Goal: Use online tool/utility: Utilize a website feature to perform a specific function

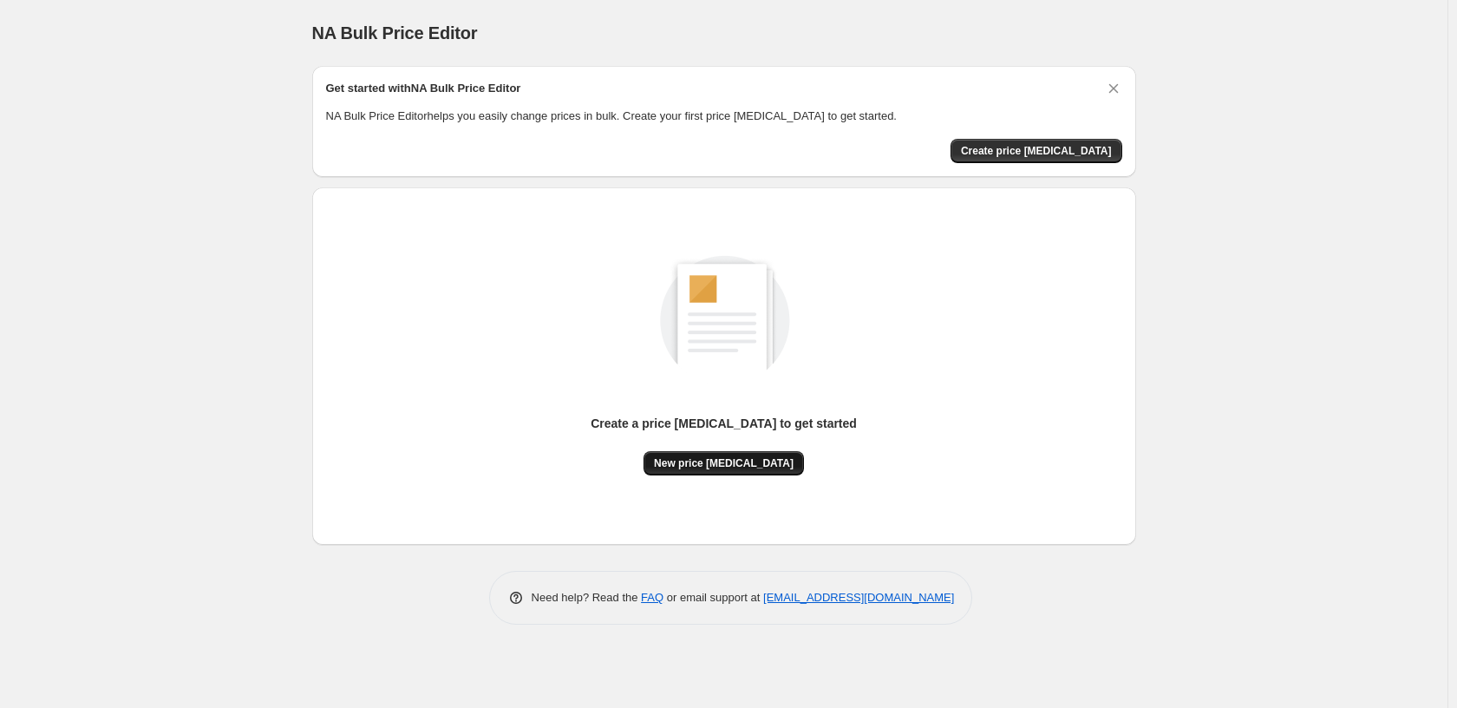
click at [712, 469] on span "New price [MEDICAL_DATA]" at bounding box center [724, 463] width 140 height 14
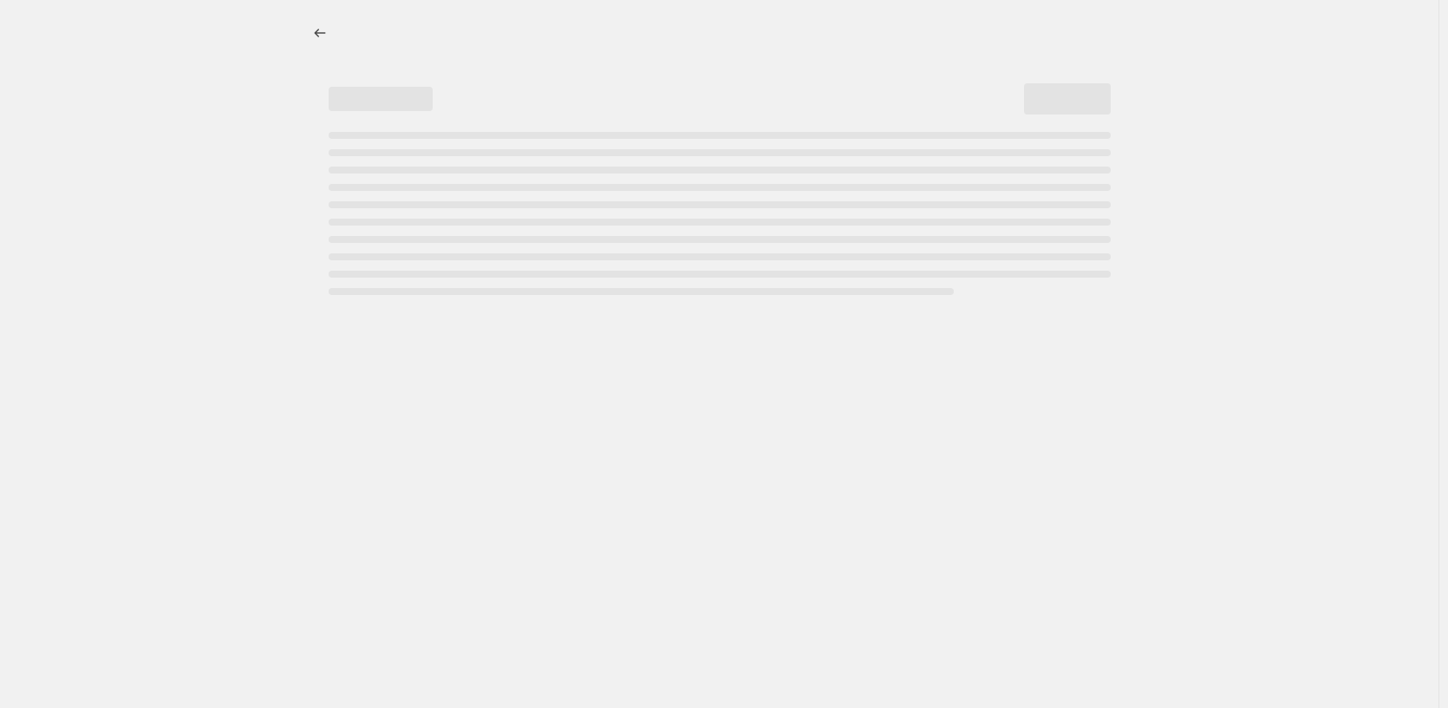
select select "percentage"
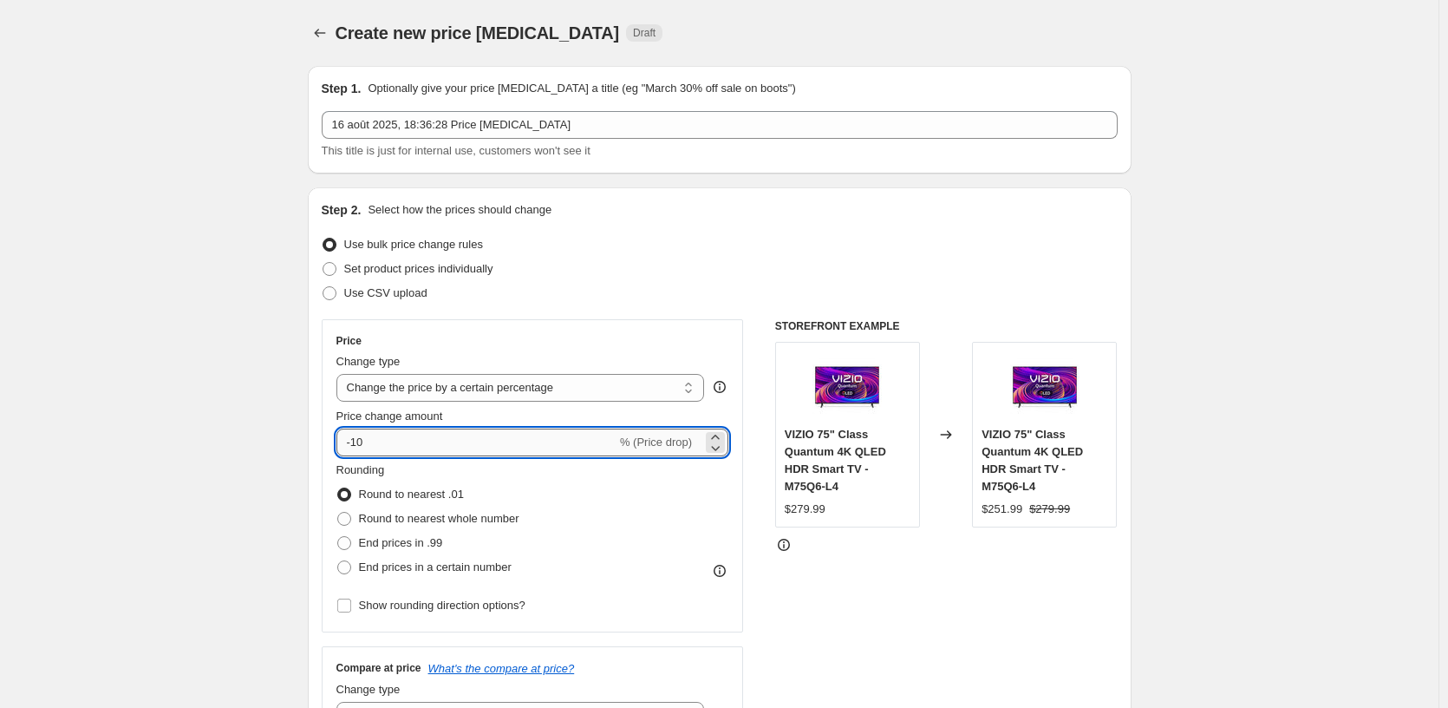
drag, startPoint x: 356, startPoint y: 443, endPoint x: 511, endPoint y: 444, distance: 155.2
click at [511, 444] on input "-10" at bounding box center [476, 442] width 280 height 28
type input "-40"
click at [943, 609] on div "STOREFRONT EXAMPLE VIZIO 75" Class Quantum 4K QLED HDR Smart TV - M75Q6-L4 $279…" at bounding box center [946, 531] width 343 height 425
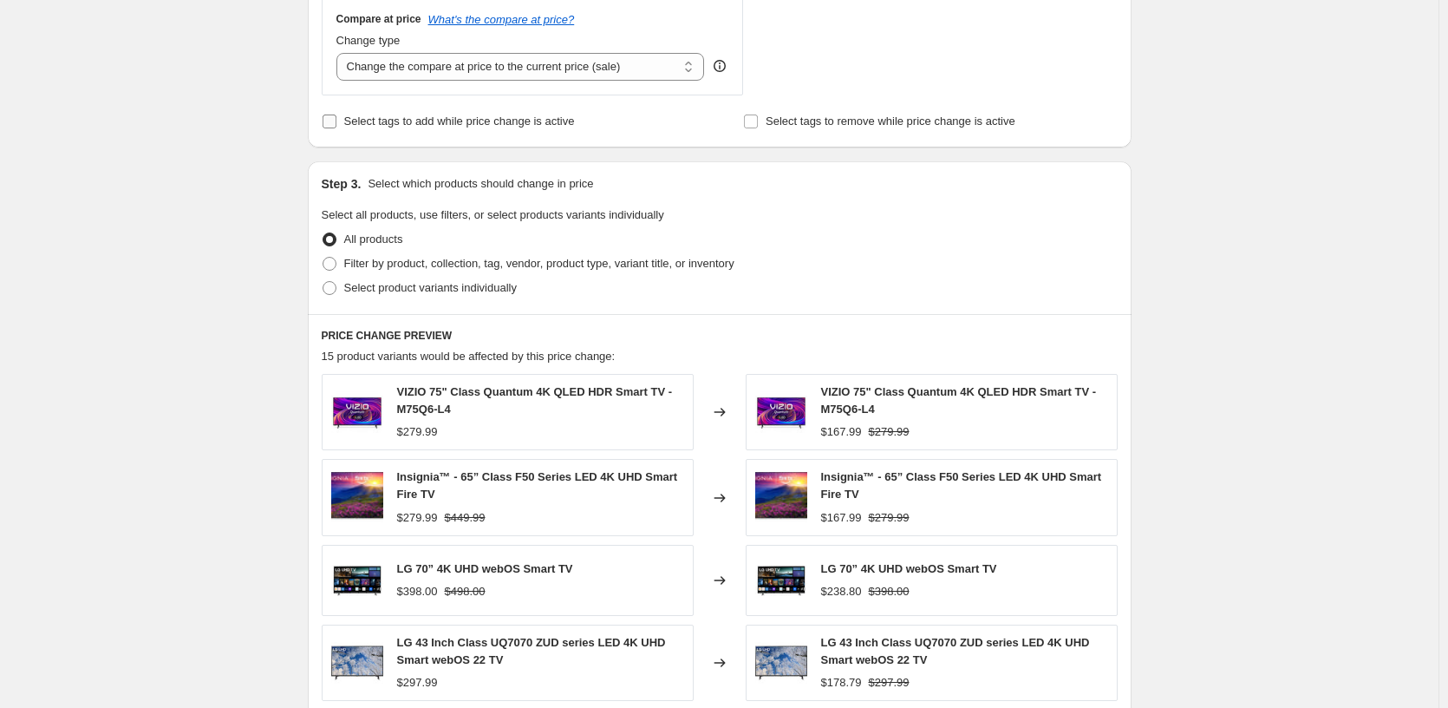
scroll to position [520, 0]
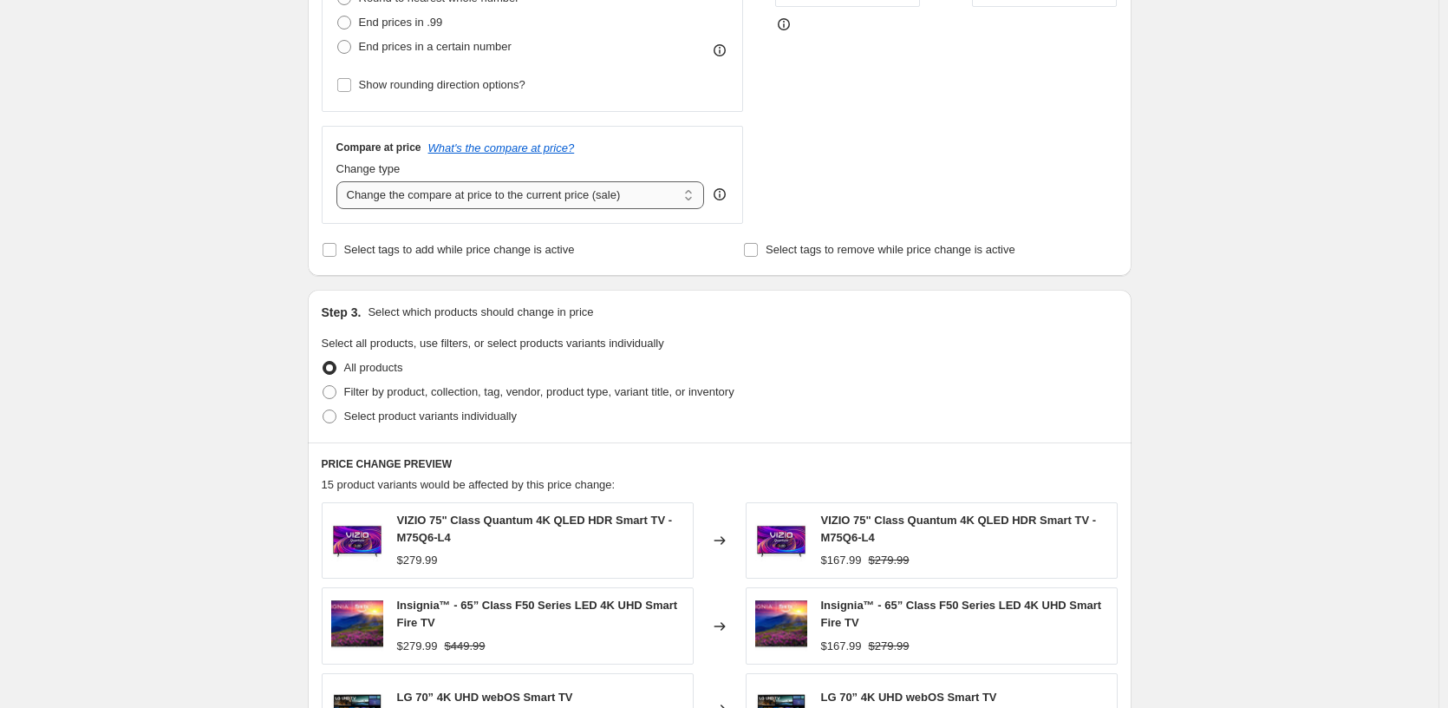
click at [492, 205] on select "Change the compare at price to the current price (sale) Change the compare at p…" at bounding box center [520, 195] width 369 height 28
select select "remove"
click at [340, 181] on select "Change the compare at price to the current price (sale) Change the compare at p…" at bounding box center [520, 195] width 369 height 28
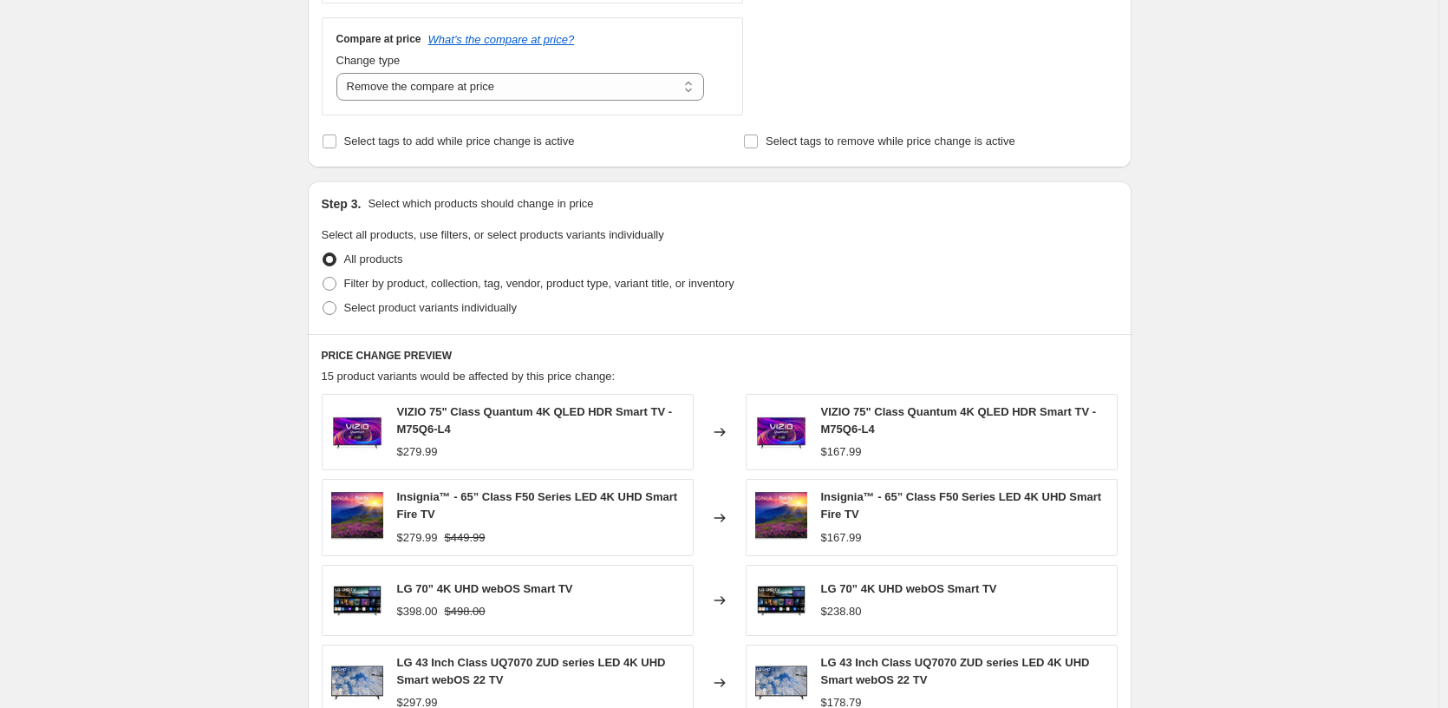
scroll to position [1049, 0]
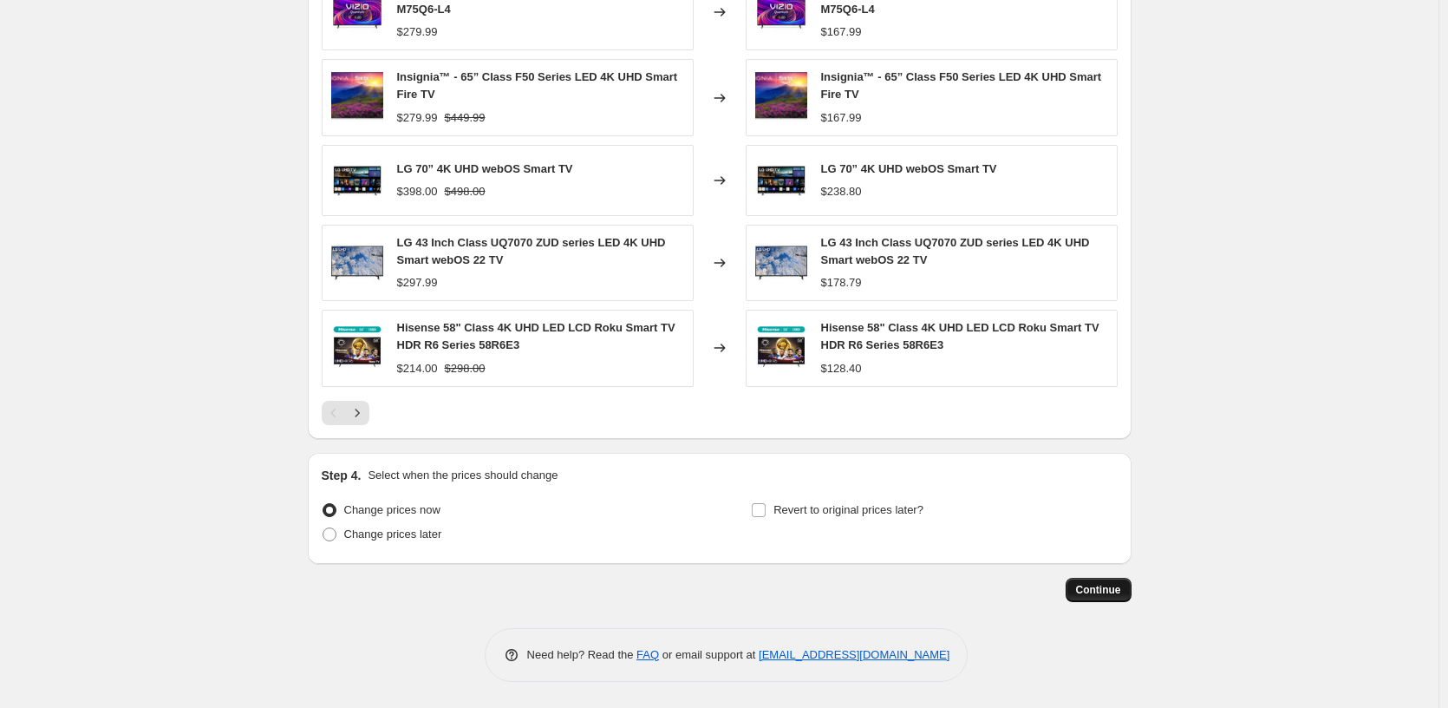
click at [1089, 588] on span "Continue" at bounding box center [1098, 590] width 45 height 14
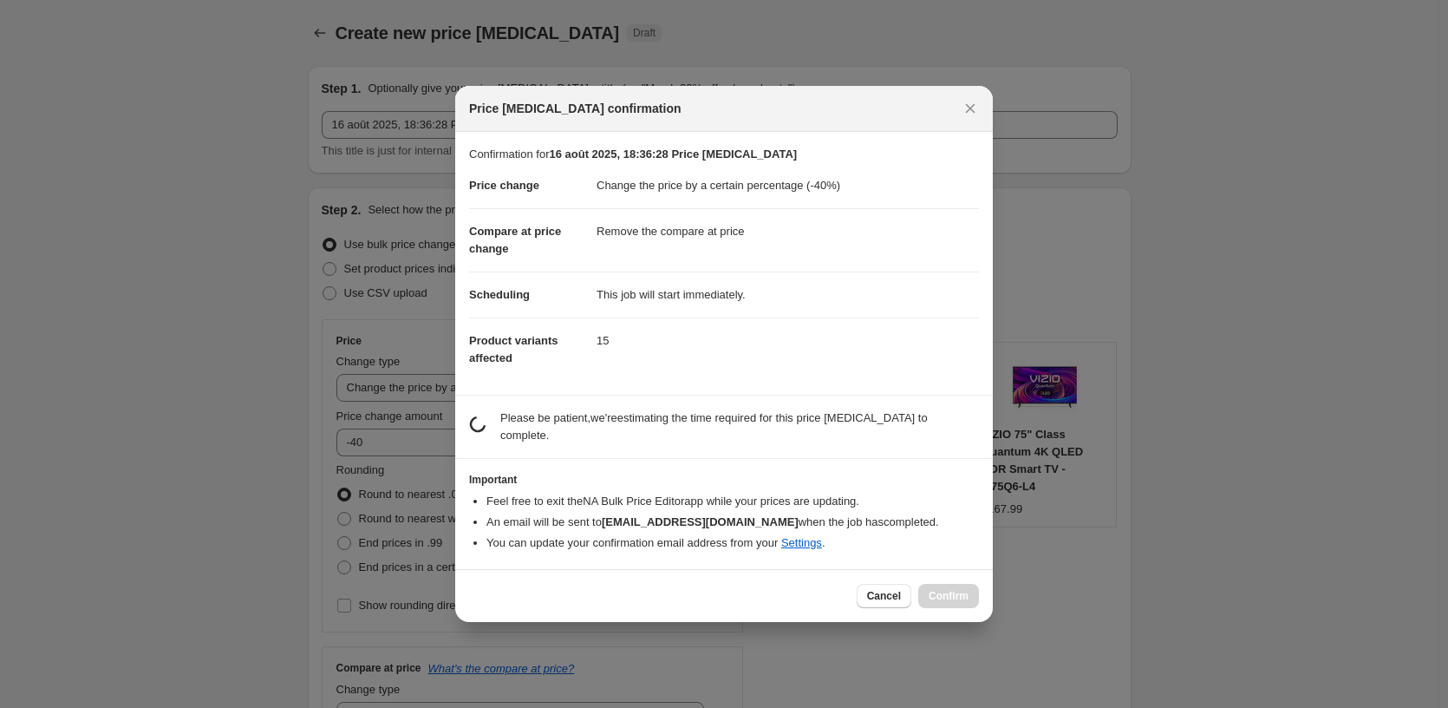
scroll to position [0, 0]
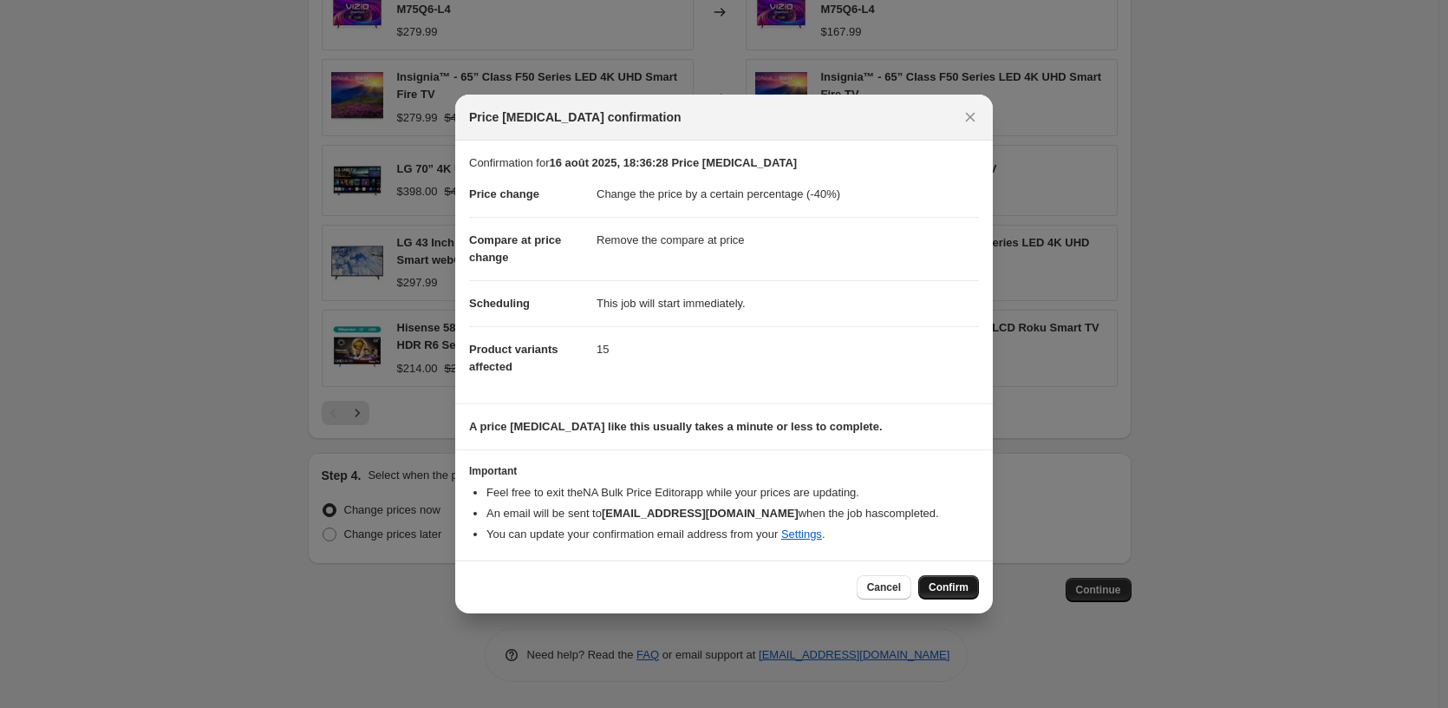
click at [956, 591] on span "Confirm" at bounding box center [949, 587] width 40 height 14
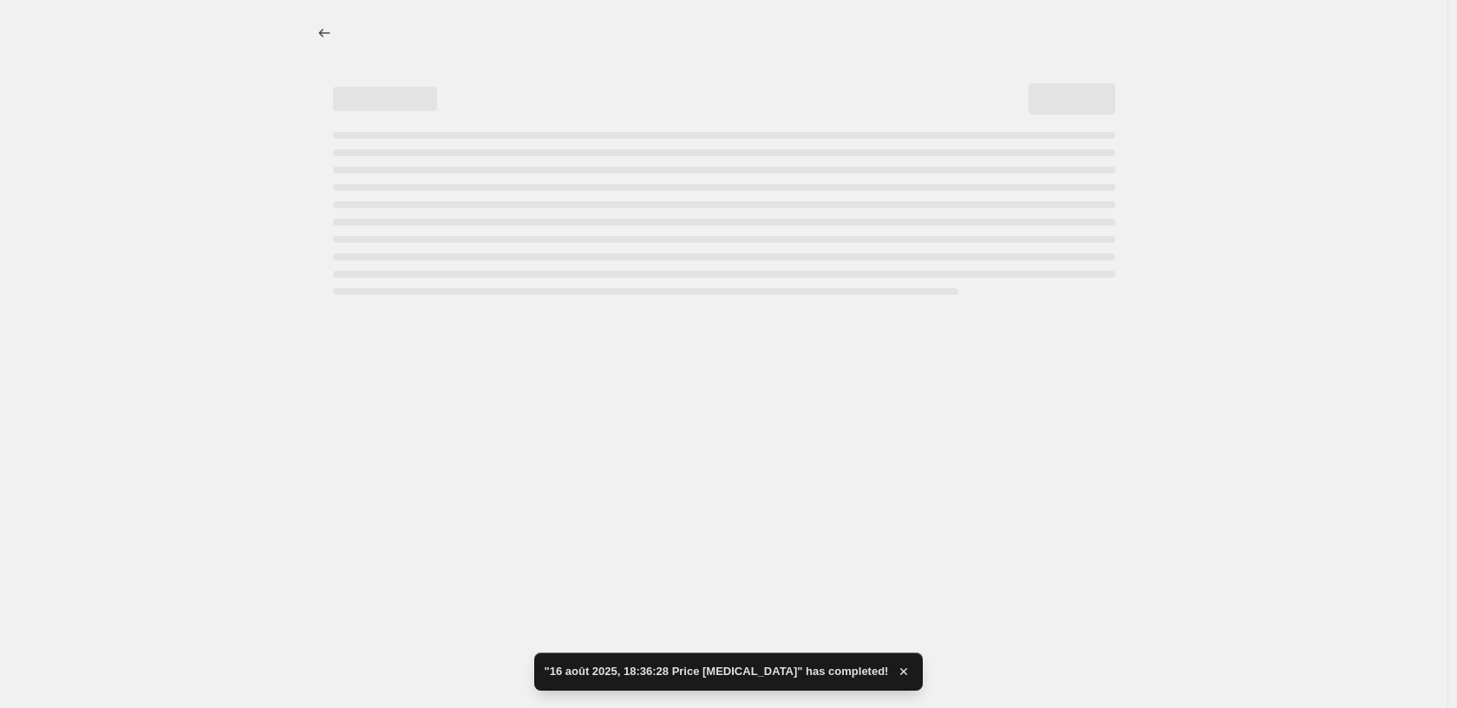
select select "percentage"
select select "remove"
